Goal: Entertainment & Leisure: Consume media (video, audio)

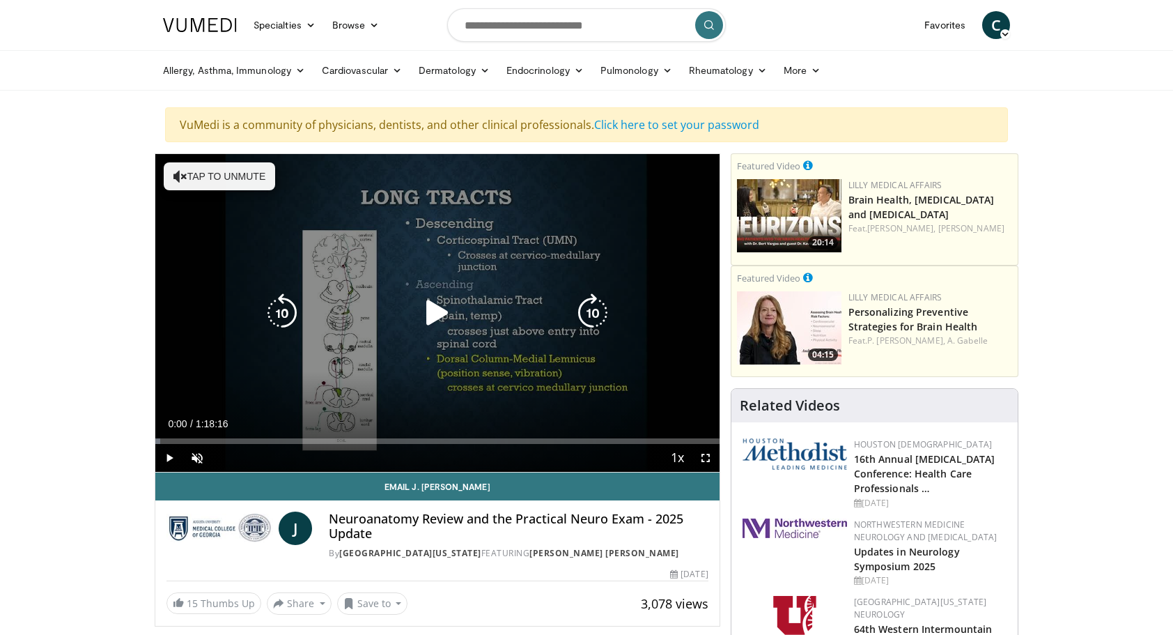
click at [435, 313] on icon "Video Player" at bounding box center [437, 312] width 39 height 39
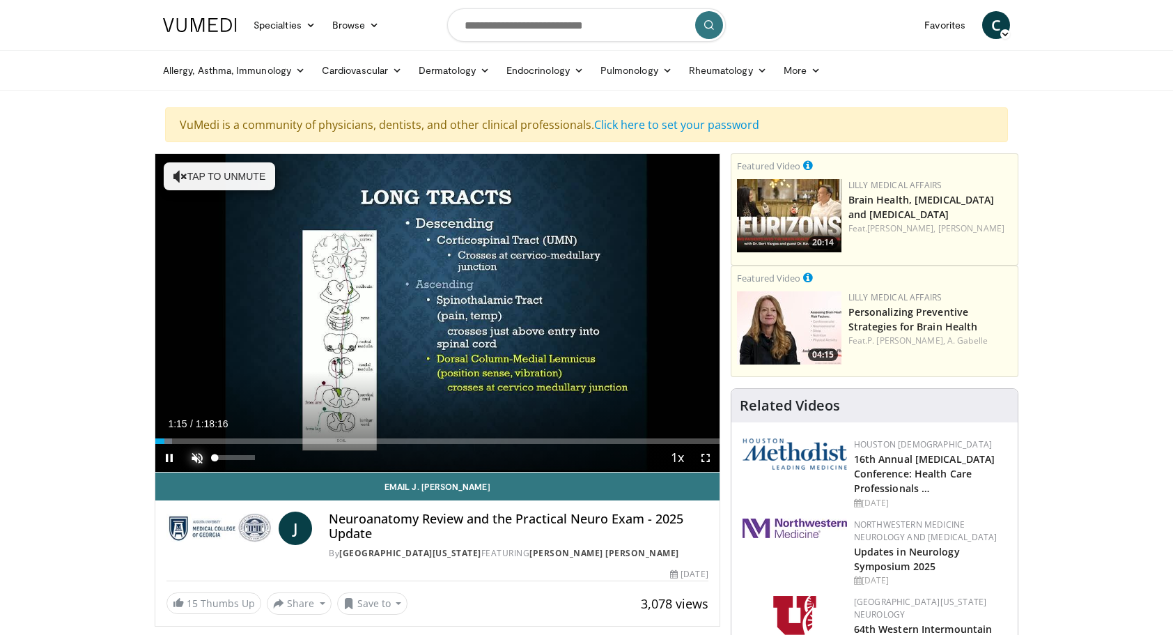
click at [199, 451] on span "Video Player" at bounding box center [197, 458] width 28 height 28
click at [705, 457] on span "Video Player" at bounding box center [706, 458] width 28 height 28
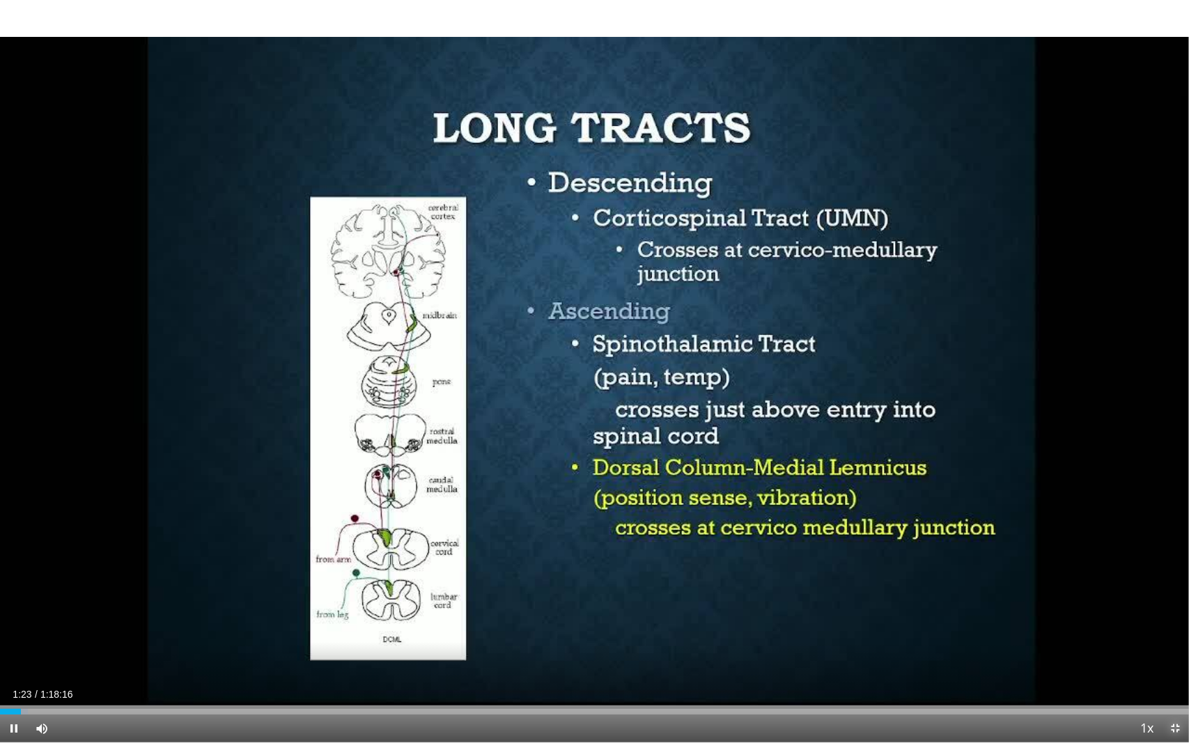
click at [1172, 634] on span "Video Player" at bounding box center [1175, 729] width 28 height 28
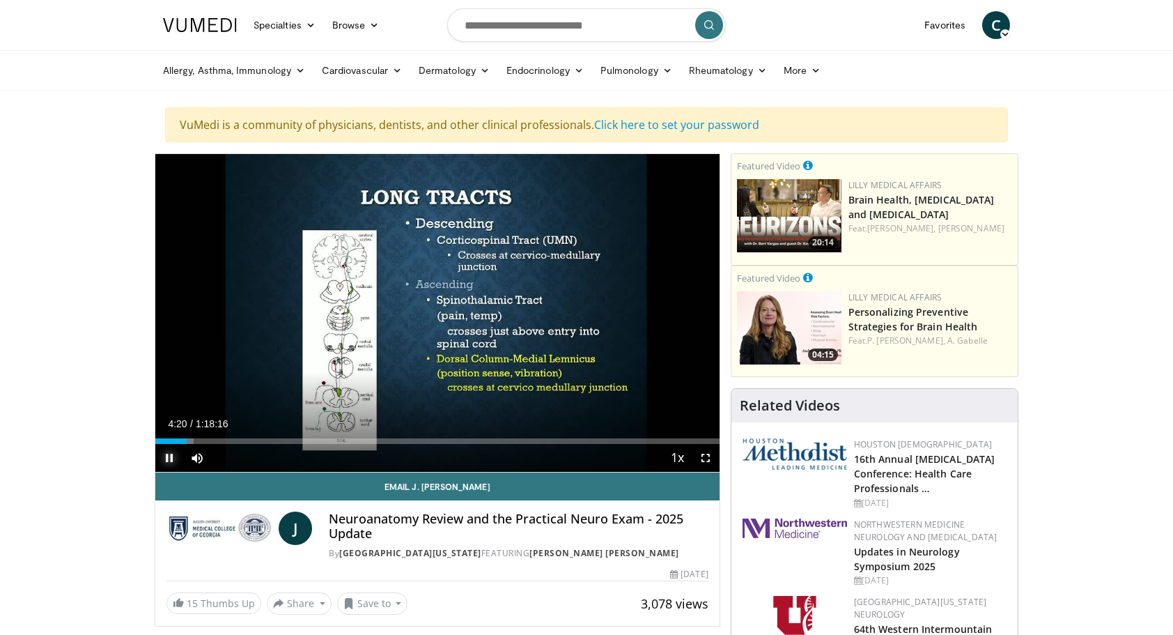
click at [169, 449] on span "Video Player" at bounding box center [169, 458] width 28 height 28
